Goal: Information Seeking & Learning: Understand process/instructions

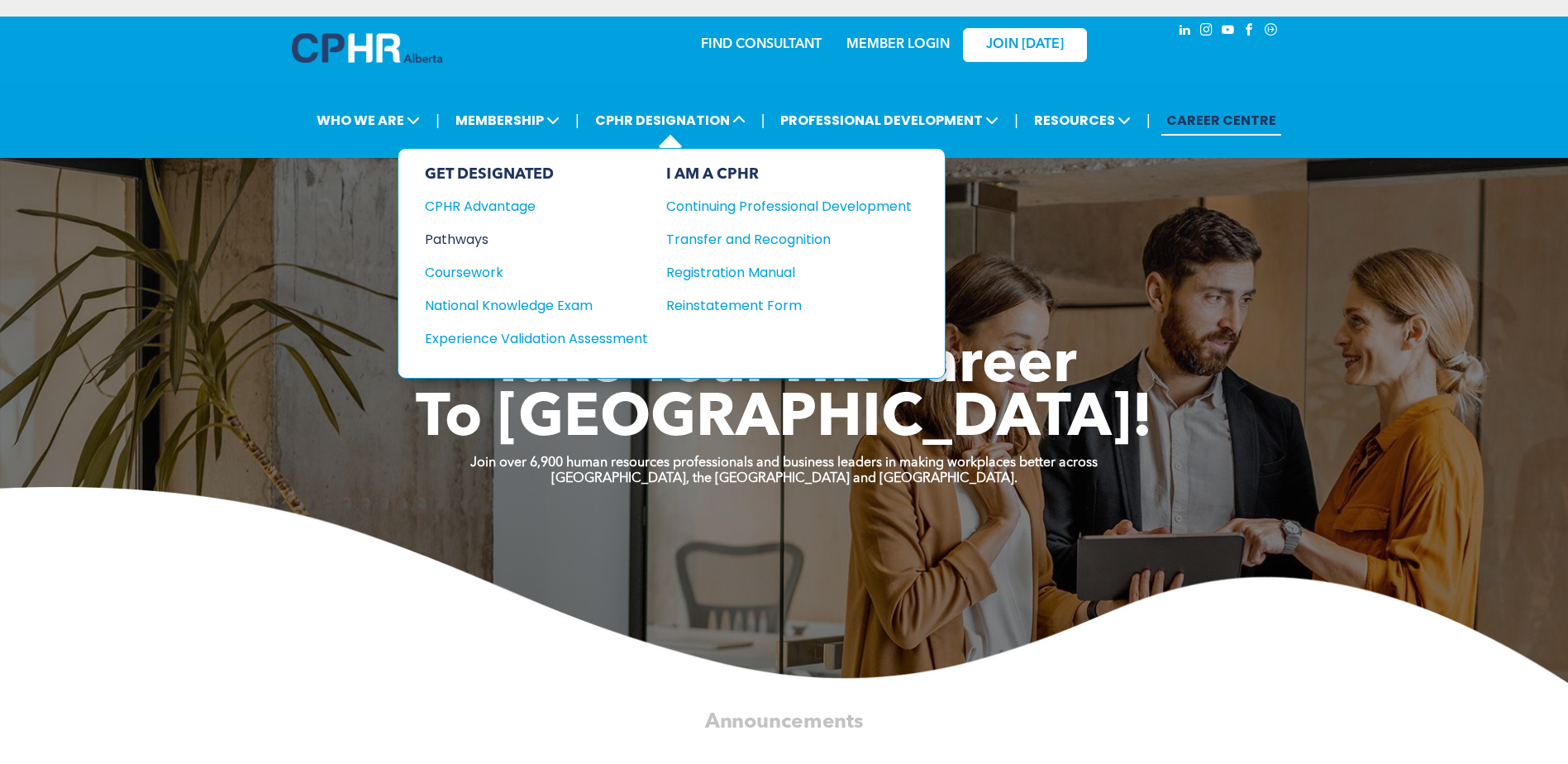
click at [484, 229] on div "Pathways" at bounding box center [525, 239] width 201 height 21
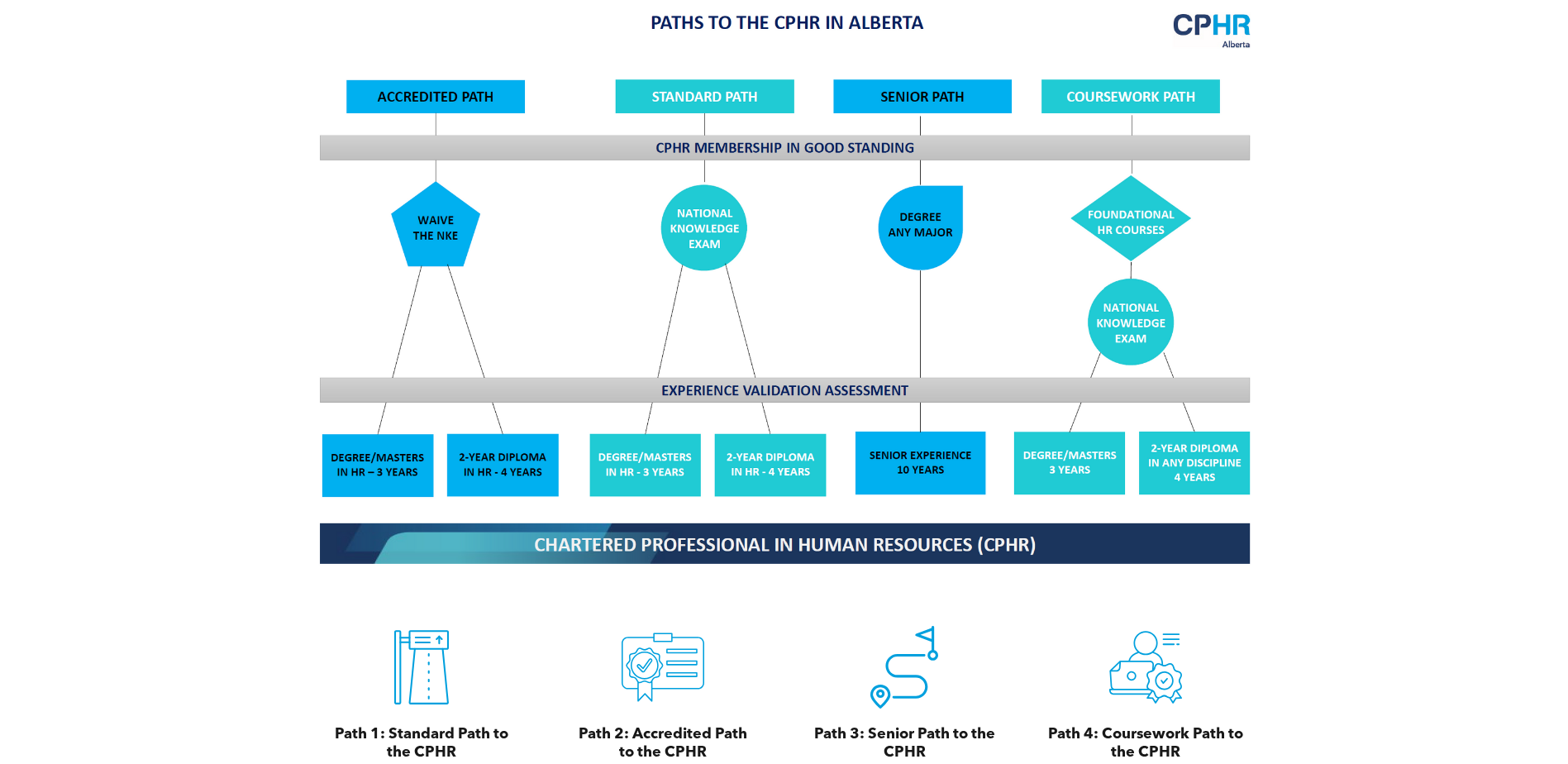
scroll to position [1489, 0]
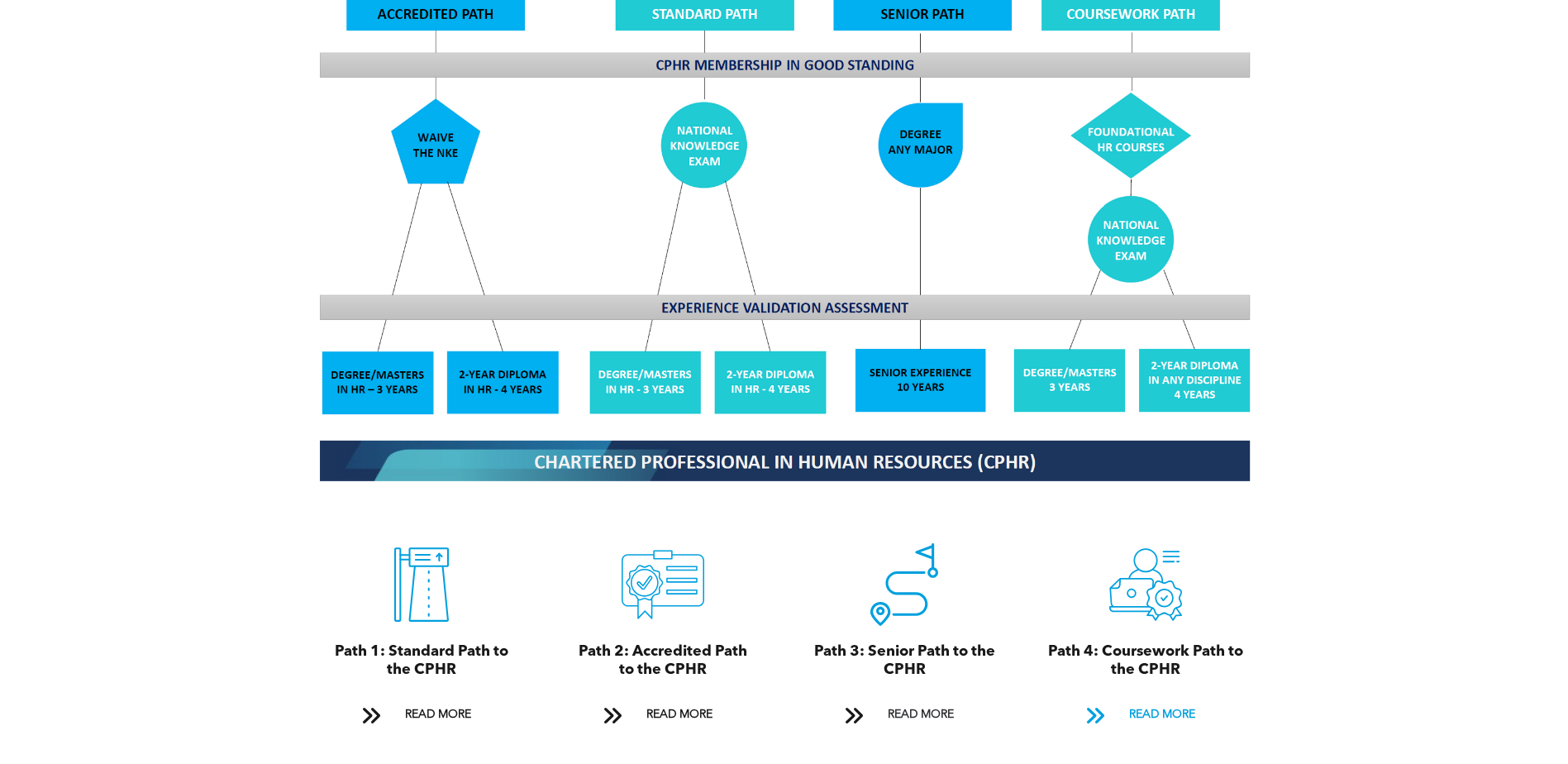
click at [1151, 700] on span "READ MORE" at bounding box center [1162, 715] width 78 height 31
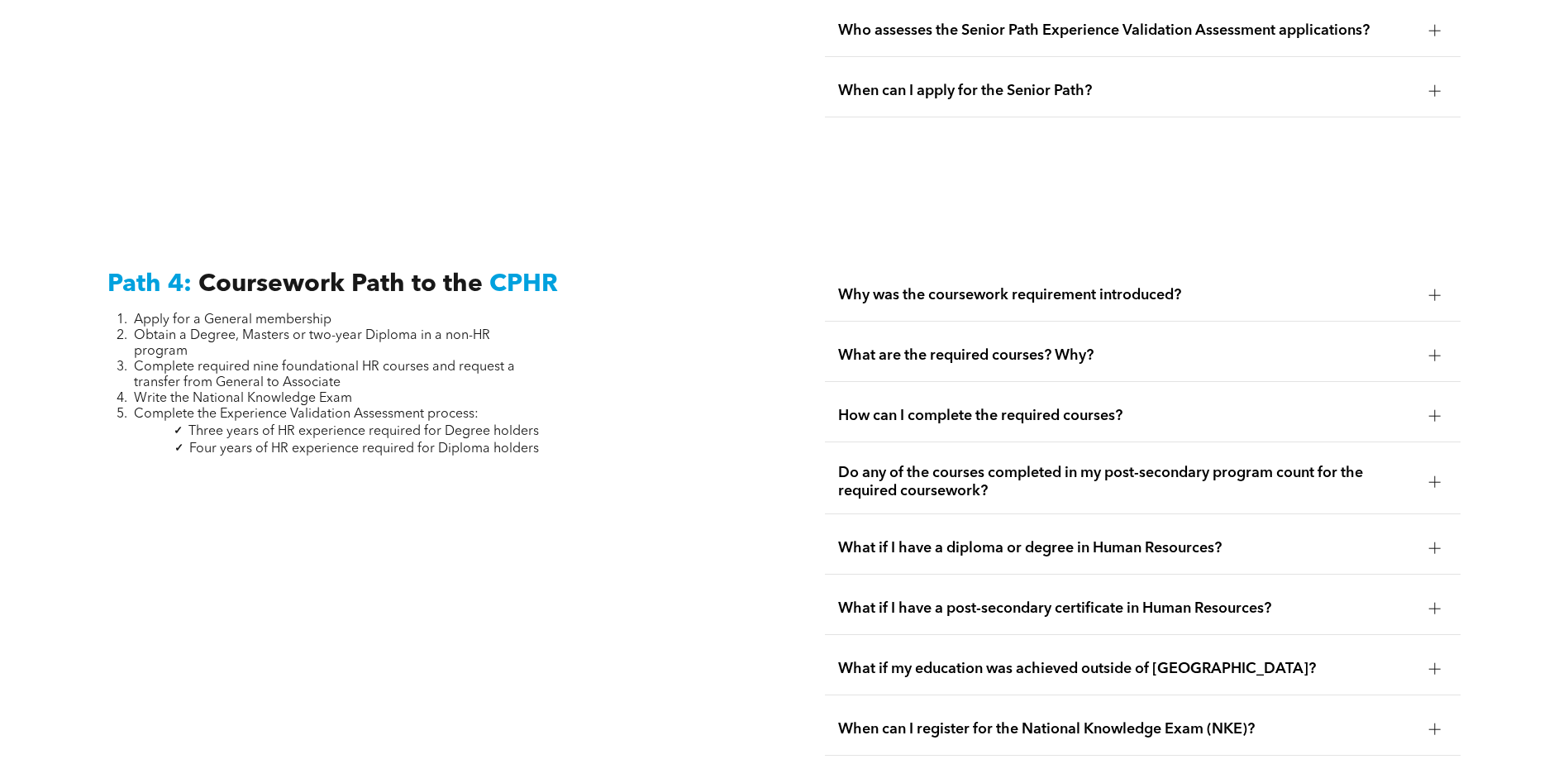
scroll to position [4894, 0]
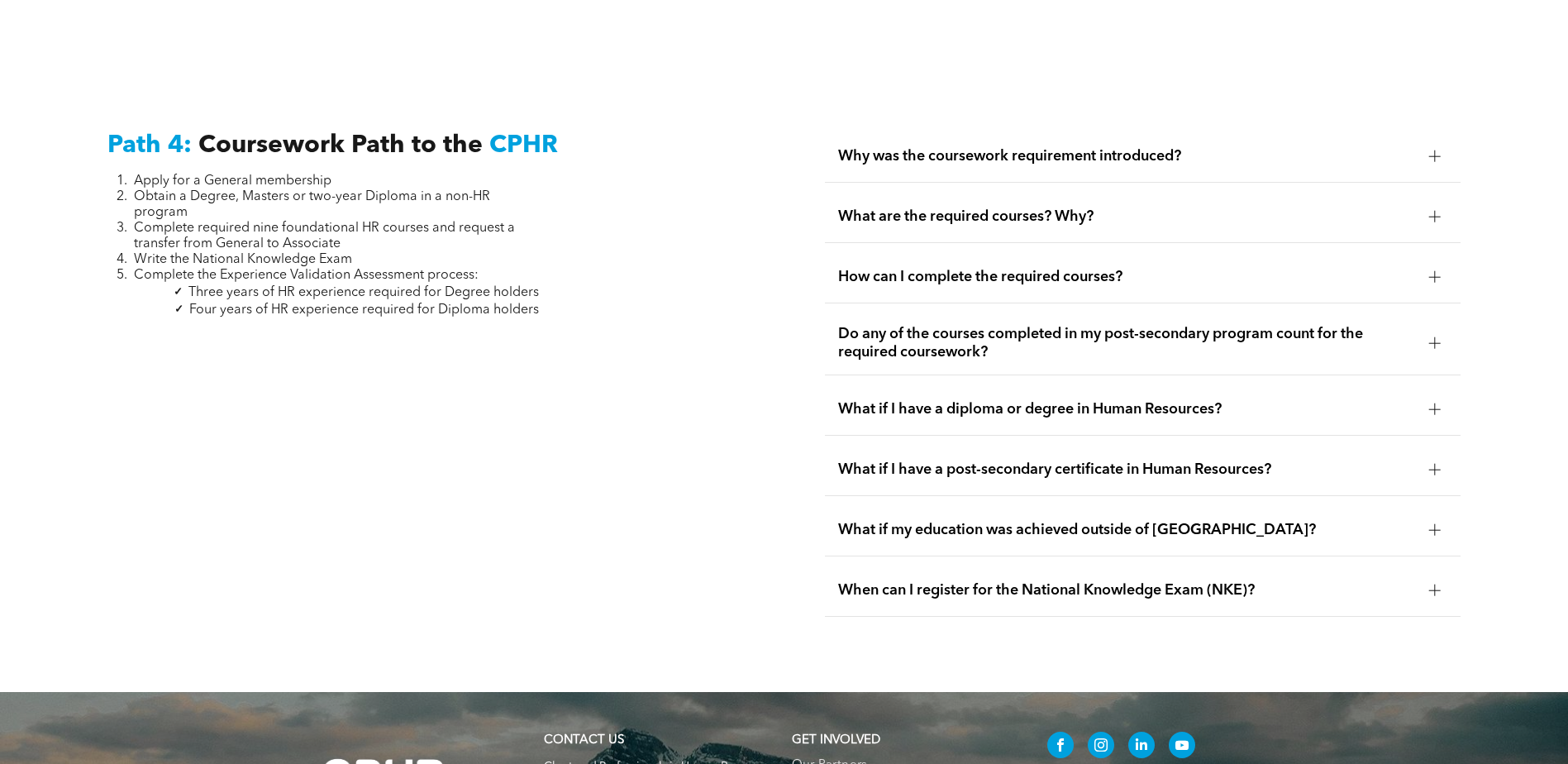
click at [1062, 208] on span "What are the required courses? Why?" at bounding box center [1127, 217] width 578 height 18
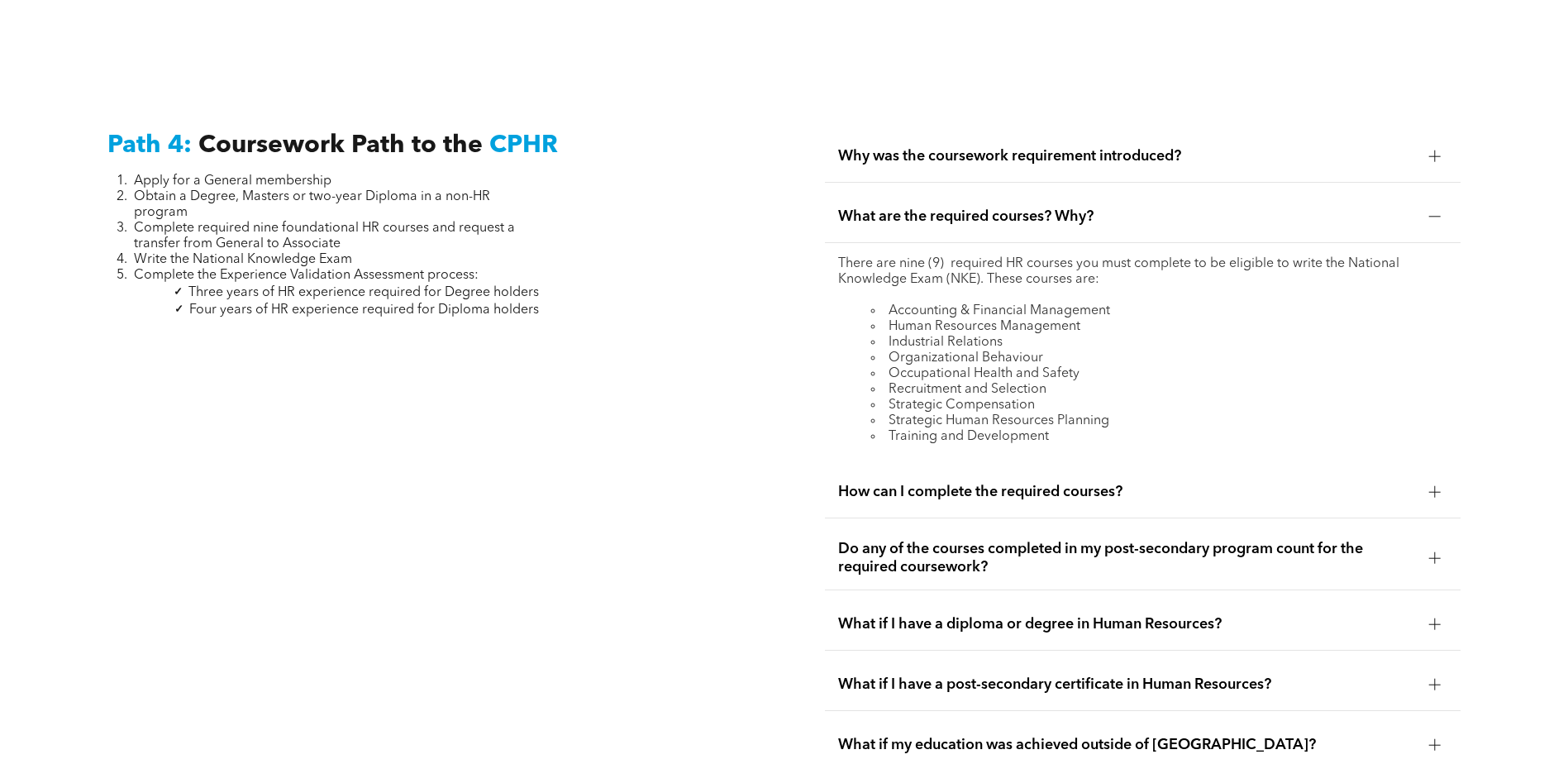
click at [1102, 483] on span "How can I complete the required courses?" at bounding box center [1127, 492] width 578 height 18
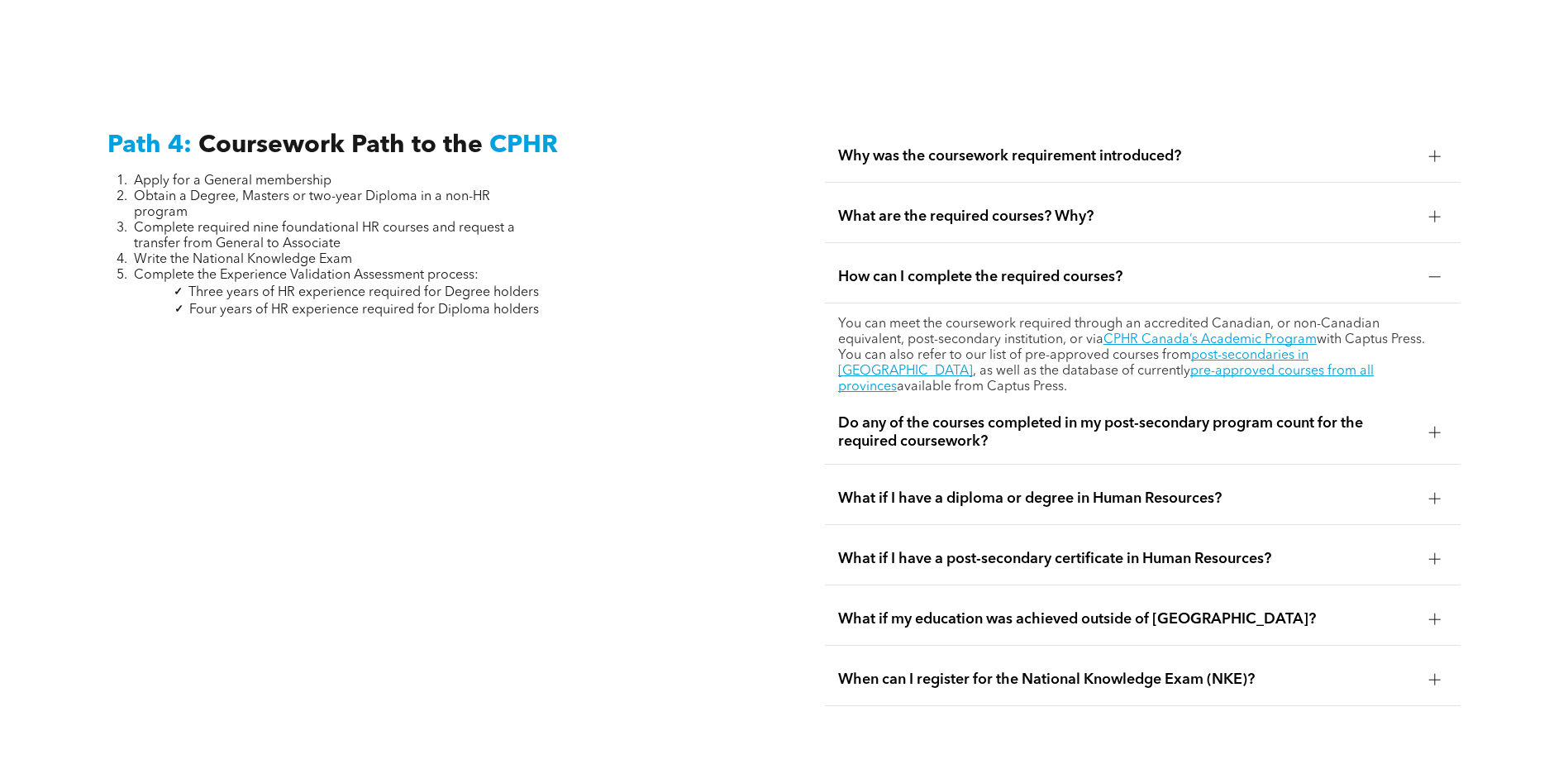
click at [1271, 610] on span "What if my education was achieved outside of [GEOGRAPHIC_DATA]?" at bounding box center [1127, 620] width 578 height 18
